Goal: Task Accomplishment & Management: Use online tool/utility

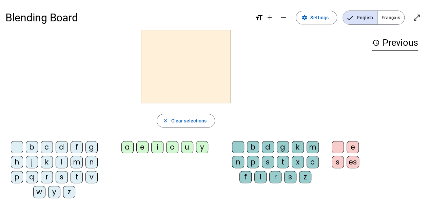
click at [387, 17] on span "Français" at bounding box center [390, 18] width 27 height 14
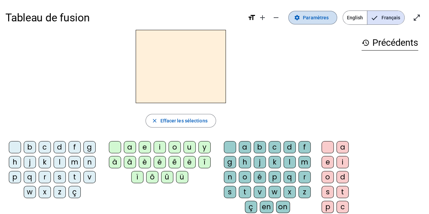
click at [320, 19] on span "Paramètres" at bounding box center [316, 18] width 26 height 8
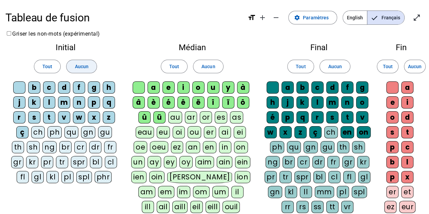
click at [76, 69] on span "Aucun" at bounding box center [82, 66] width 14 height 8
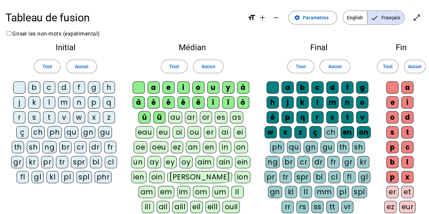
click at [52, 88] on div "c" at bounding box center [49, 87] width 12 height 12
click at [208, 68] on span "Aucun" at bounding box center [208, 66] width 14 height 8
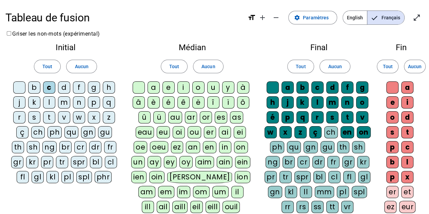
click at [198, 87] on div "o" at bounding box center [198, 87] width 12 height 12
click at [20, 104] on div "j" at bounding box center [19, 102] width 12 height 12
click at [186, 88] on div "i" at bounding box center [183, 87] width 12 height 12
click at [64, 105] on div "m" at bounding box center [64, 102] width 12 height 12
click at [66, 88] on div "d" at bounding box center [64, 87] width 12 height 12
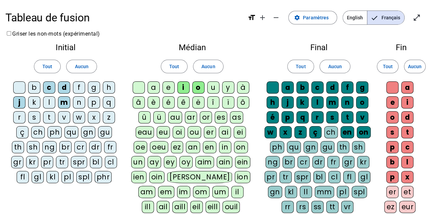
click at [210, 84] on div "u" at bounding box center [213, 87] width 12 height 12
click at [152, 89] on div "a" at bounding box center [153, 87] width 12 height 12
click at [168, 88] on div "e" at bounding box center [168, 87] width 12 height 12
click at [227, 87] on div "y" at bounding box center [228, 87] width 12 height 12
click at [51, 117] on div "t" at bounding box center [49, 117] width 12 height 12
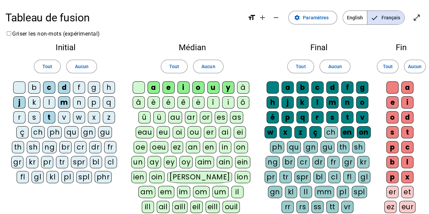
click at [50, 102] on div "l" at bounding box center [49, 102] width 12 height 12
click at [333, 66] on span "Aucun" at bounding box center [335, 66] width 14 height 8
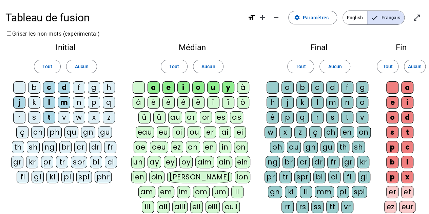
click at [288, 86] on div "a" at bounding box center [287, 87] width 12 height 12
click at [319, 87] on div "c" at bounding box center [317, 87] width 12 height 12
click at [328, 89] on div "d" at bounding box center [332, 87] width 12 height 12
click at [290, 104] on div "j" at bounding box center [287, 102] width 12 height 12
click at [317, 104] on div "l" at bounding box center [317, 102] width 12 height 12
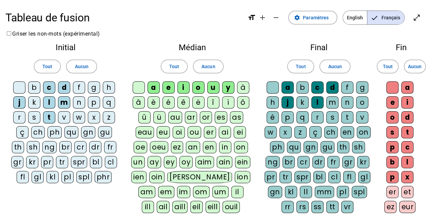
click at [329, 104] on div "m" at bounding box center [332, 102] width 12 height 12
click at [361, 100] on div "o" at bounding box center [362, 102] width 12 height 12
click at [348, 117] on div "t" at bounding box center [347, 117] width 12 height 12
click at [420, 65] on span "Aucun" at bounding box center [415, 66] width 14 height 8
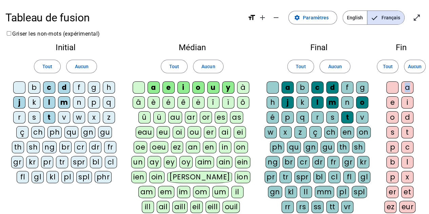
drag, startPoint x: 428, startPoint y: 71, endPoint x: 431, endPoint y: 90, distance: 18.4
click at [428, 90] on html "Tableau de fusion format_size add remove settings Paramètres English Français o…" at bounding box center [214, 107] width 429 height 214
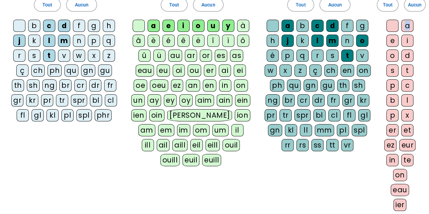
scroll to position [63, 0]
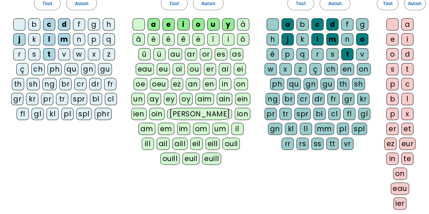
click at [423, 84] on div "Tableau de fusion format_size add remove settings Paramètres English Français o…" at bounding box center [214, 119] width 429 height 365
click at [407, 23] on div "a" at bounding box center [407, 24] width 12 height 12
click at [396, 42] on div "e" at bounding box center [392, 39] width 12 height 12
click at [409, 42] on div "i" at bounding box center [407, 39] width 12 height 12
click at [397, 54] on div "o" at bounding box center [392, 54] width 12 height 12
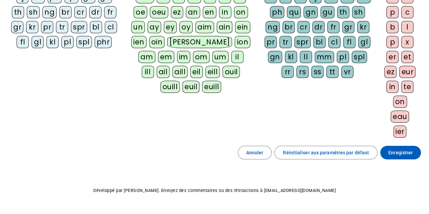
scroll to position [139, 0]
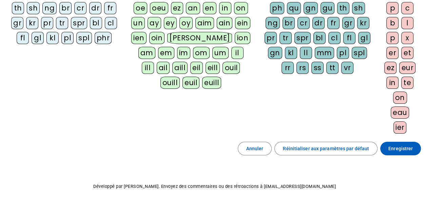
drag, startPoint x: 392, startPoint y: 151, endPoint x: 358, endPoint y: 176, distance: 42.5
click at [358, 176] on div "Tableau de fusion format_size add remove settings Paramètres English Français o…" at bounding box center [214, 43] width 429 height 365
click at [394, 146] on span "Enregistrer" at bounding box center [400, 148] width 24 height 8
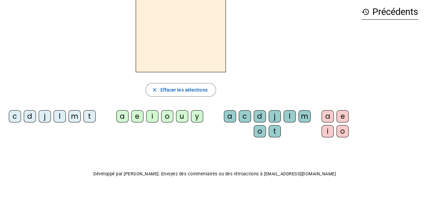
scroll to position [21, 0]
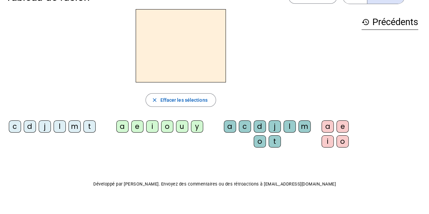
click at [14, 128] on div "c" at bounding box center [15, 126] width 12 height 12
click at [125, 128] on div "a" at bounding box center [122, 126] width 12 height 12
click at [259, 127] on div "d" at bounding box center [259, 126] width 12 height 12
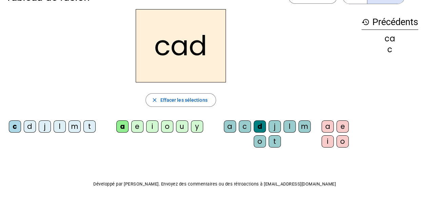
scroll to position [0, 0]
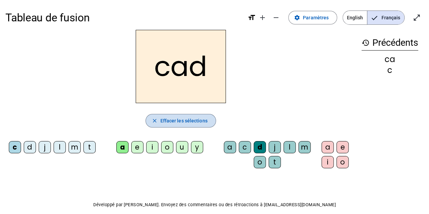
click at [184, 119] on span "Effacer les sélections" at bounding box center [183, 121] width 47 height 8
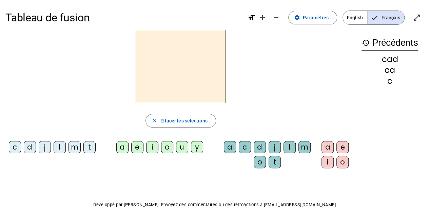
click at [71, 148] on div "m" at bounding box center [74, 147] width 12 height 12
click at [122, 146] on div "a" at bounding box center [122, 147] width 12 height 12
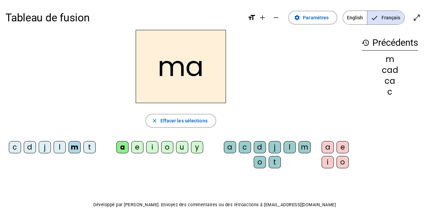
click at [276, 163] on div "t" at bounding box center [274, 162] width 12 height 12
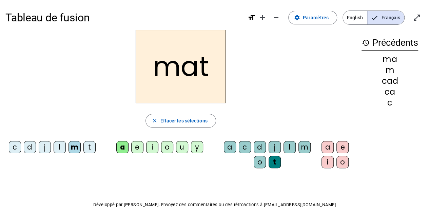
click at [254, 17] on mat-icon "format_size" at bounding box center [251, 18] width 8 height 8
click at [265, 18] on mat-icon "add" at bounding box center [262, 18] width 8 height 8
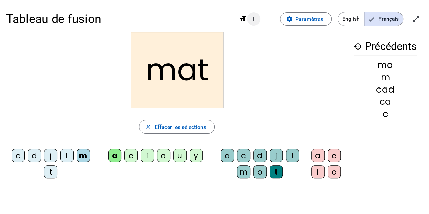
click at [265, 18] on mat-icon "remove" at bounding box center [267, 19] width 8 height 8
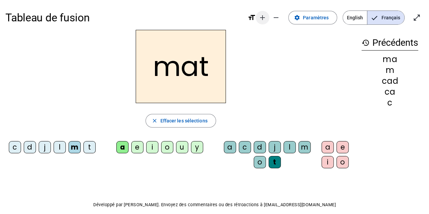
click at [265, 18] on mat-icon "add" at bounding box center [262, 18] width 8 height 8
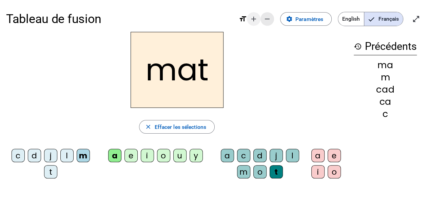
click at [265, 18] on mat-icon "remove" at bounding box center [267, 19] width 8 height 8
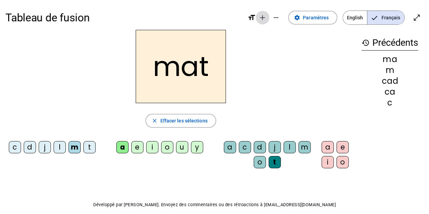
click at [265, 18] on mat-icon "add" at bounding box center [262, 18] width 8 height 8
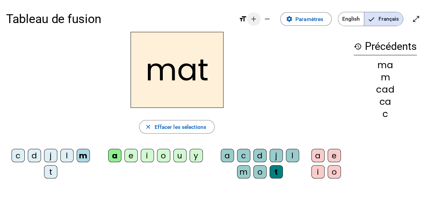
click at [265, 18] on mat-icon "remove" at bounding box center [267, 19] width 8 height 8
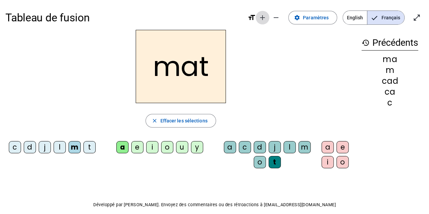
click at [265, 18] on mat-icon "add" at bounding box center [262, 18] width 8 height 8
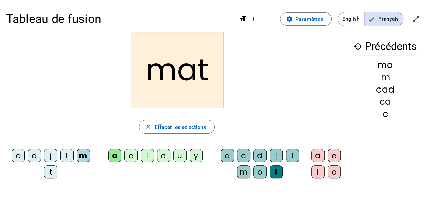
click at [244, 19] on mat-icon "format_size" at bounding box center [242, 19] width 8 height 8
click at [237, 22] on div "Tableau de fusion format_size add remove settings Paramètres English Français o…" at bounding box center [214, 19] width 416 height 26
click at [415, 14] on span "Entrer en plein écran" at bounding box center [416, 19] width 16 height 16
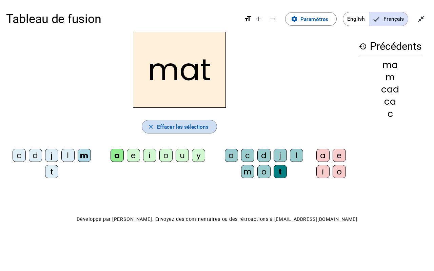
click at [148, 126] on mat-icon "close" at bounding box center [150, 126] width 7 height 7
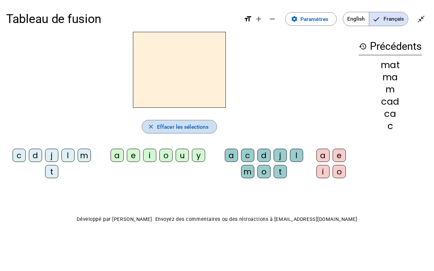
click at [150, 132] on span "button" at bounding box center [179, 127] width 75 height 16
drag, startPoint x: 150, startPoint y: 132, endPoint x: 334, endPoint y: 49, distance: 202.1
click at [334, 49] on div at bounding box center [179, 70] width 346 height 76
click at [419, 25] on span "Quitter le plein écran" at bounding box center [421, 19] width 16 height 16
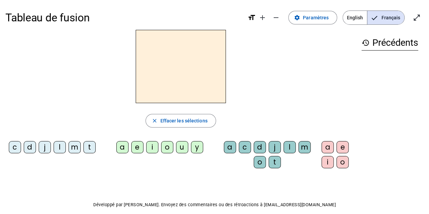
click at [76, 145] on div "m" at bounding box center [74, 147] width 12 height 12
click at [121, 147] on div "a" at bounding box center [122, 147] width 12 height 12
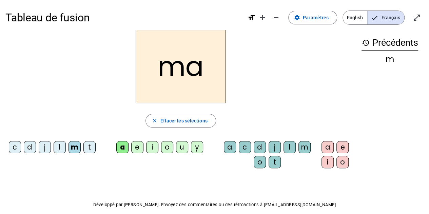
click at [274, 162] on div "t" at bounding box center [274, 162] width 12 height 12
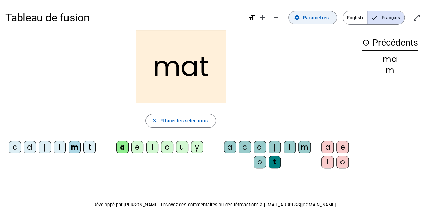
click at [307, 17] on span "Paramètres" at bounding box center [316, 18] width 26 height 8
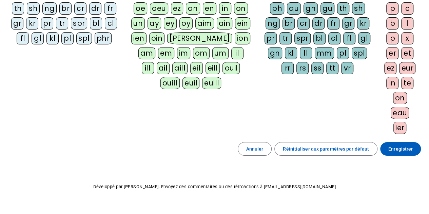
scroll to position [141, 0]
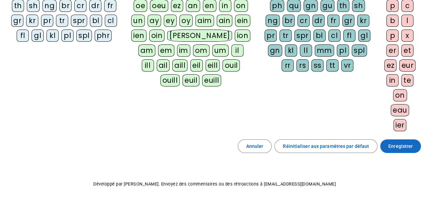
click at [386, 141] on span at bounding box center [400, 146] width 41 height 16
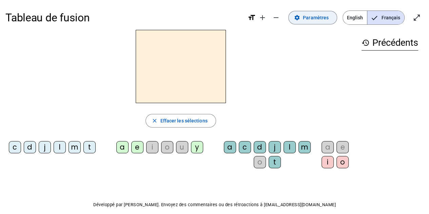
click at [308, 15] on span "Paramètres" at bounding box center [316, 18] width 26 height 8
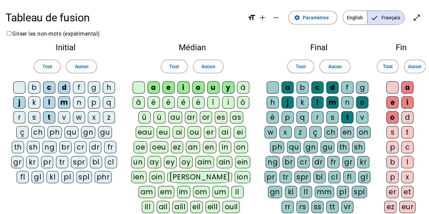
click at [45, 39] on div "Initial Tout Aucun b c d f g h j k l m n p q r s t v w x z ç ch ph qu gn gu th …" at bounding box center [65, 114] width 120 height 153
click at [14, 35] on label "Griser les non-mots (expérimental)" at bounding box center [52, 33] width 95 height 6
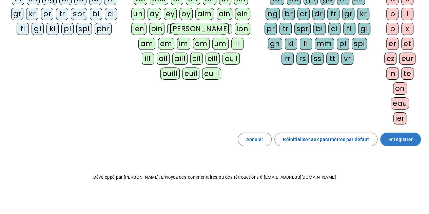
click at [397, 144] on span at bounding box center [400, 139] width 41 height 16
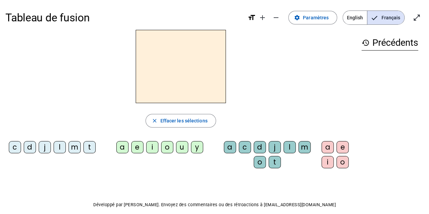
click at [25, 148] on div "d" at bounding box center [30, 147] width 12 height 12
click at [151, 144] on div "i" at bounding box center [152, 147] width 12 height 12
click at [274, 162] on div "t" at bounding box center [274, 162] width 12 height 12
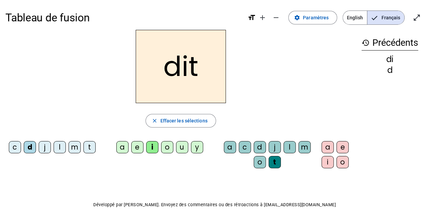
click at [15, 145] on div "c" at bounding box center [15, 147] width 12 height 12
click at [183, 144] on div "u" at bounding box center [182, 147] width 12 height 12
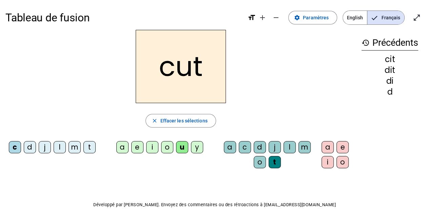
click at [73, 149] on div "m" at bounding box center [74, 147] width 12 height 12
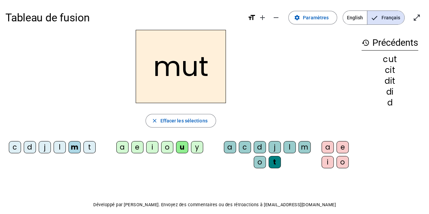
click at [305, 145] on div "m" at bounding box center [304, 147] width 12 height 12
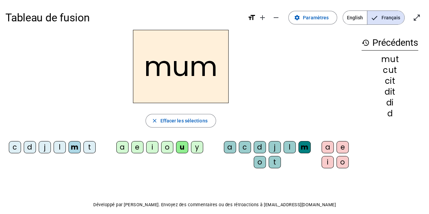
click at [259, 150] on div "d" at bounding box center [259, 147] width 12 height 12
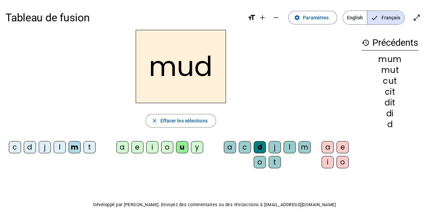
click at [120, 149] on div "a" at bounding box center [122, 147] width 12 height 12
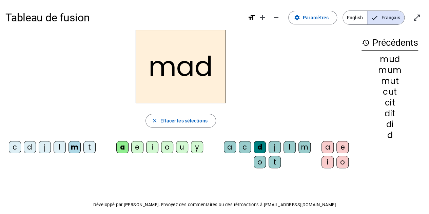
click at [90, 101] on div "mad" at bounding box center [180, 66] width 350 height 73
